Goal: Transaction & Acquisition: Purchase product/service

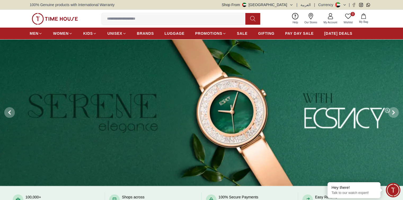
click at [121, 18] on input at bounding box center [176, 18] width 148 height 11
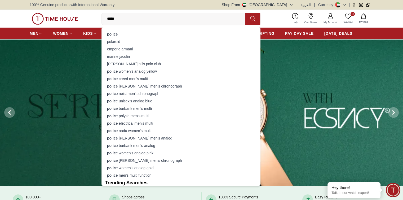
type input "******"
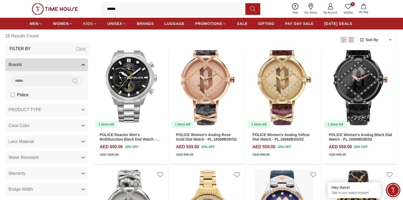
scroll to position [53, 0]
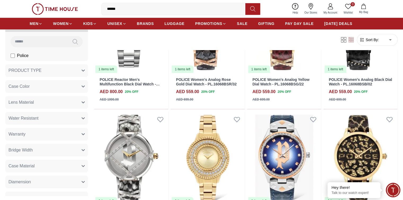
scroll to position [13, 0]
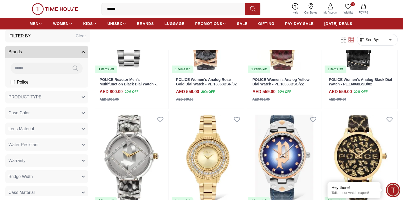
click at [88, 96] on button "PRODUCT TYPE" at bounding box center [46, 97] width 83 height 13
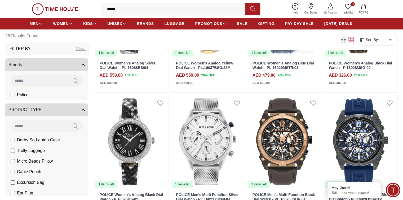
scroll to position [265, 0]
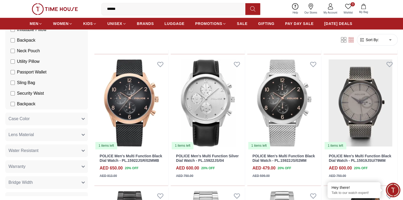
scroll to position [185, 0]
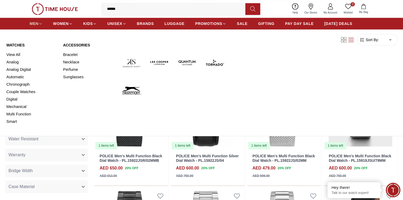
click at [40, 22] on icon at bounding box center [40, 24] width 4 height 4
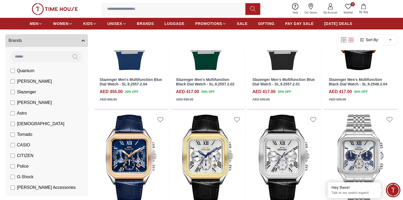
scroll to position [79, 0]
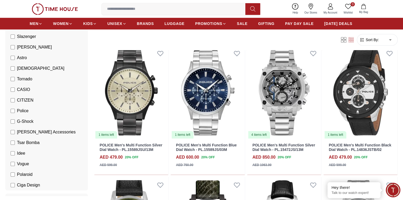
scroll to position [318, 0]
